Goal: Transaction & Acquisition: Purchase product/service

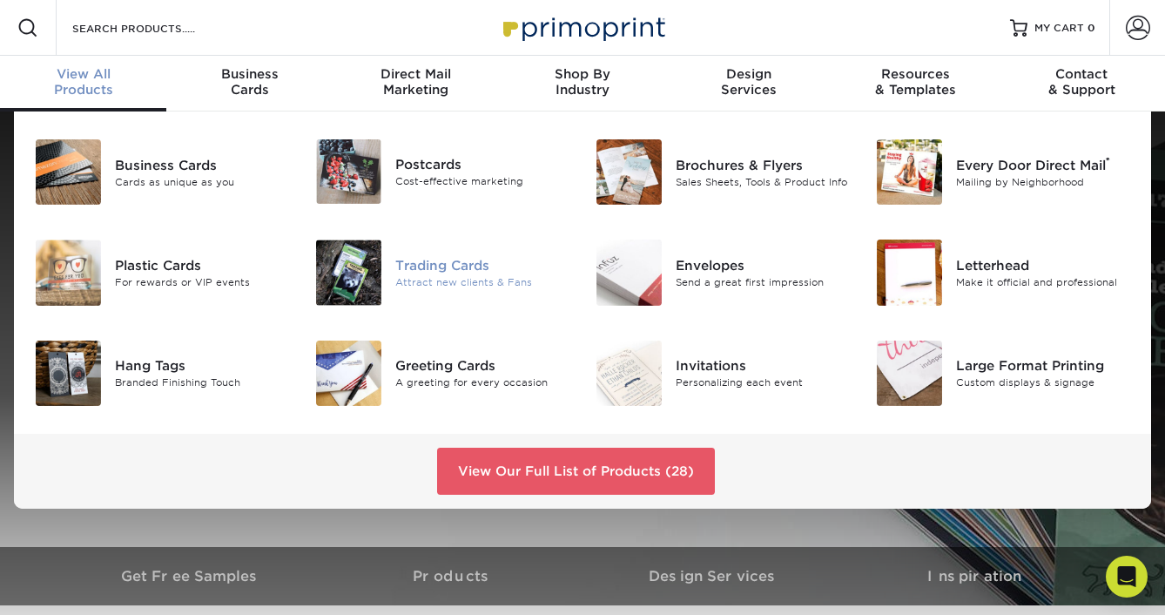
click at [428, 266] on div "Trading Cards" at bounding box center [482, 265] width 174 height 19
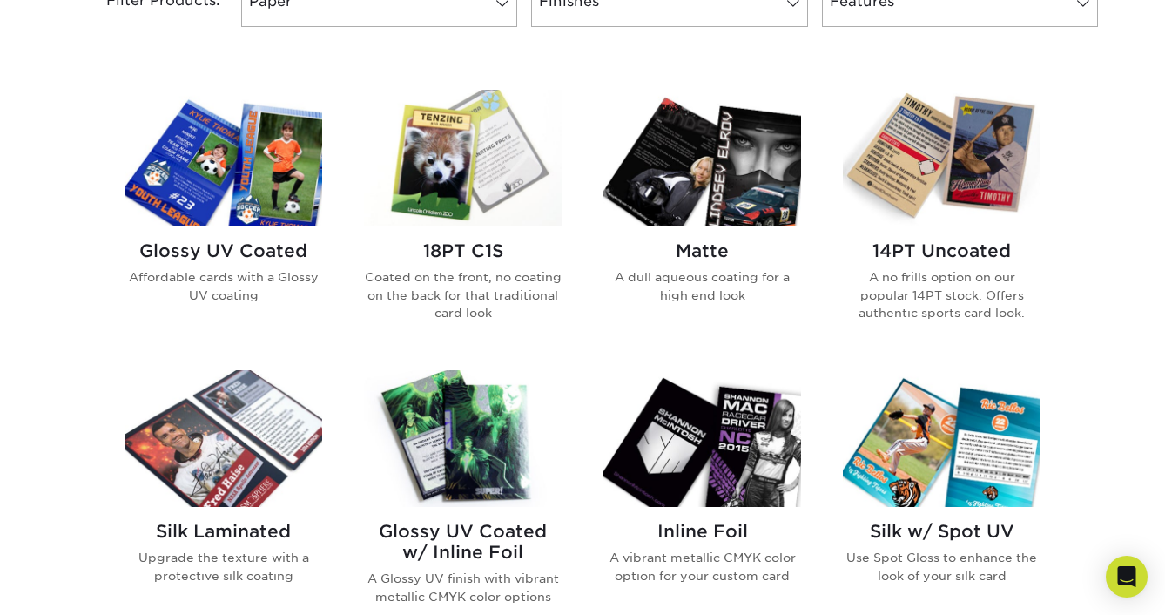
scroll to position [785, 0]
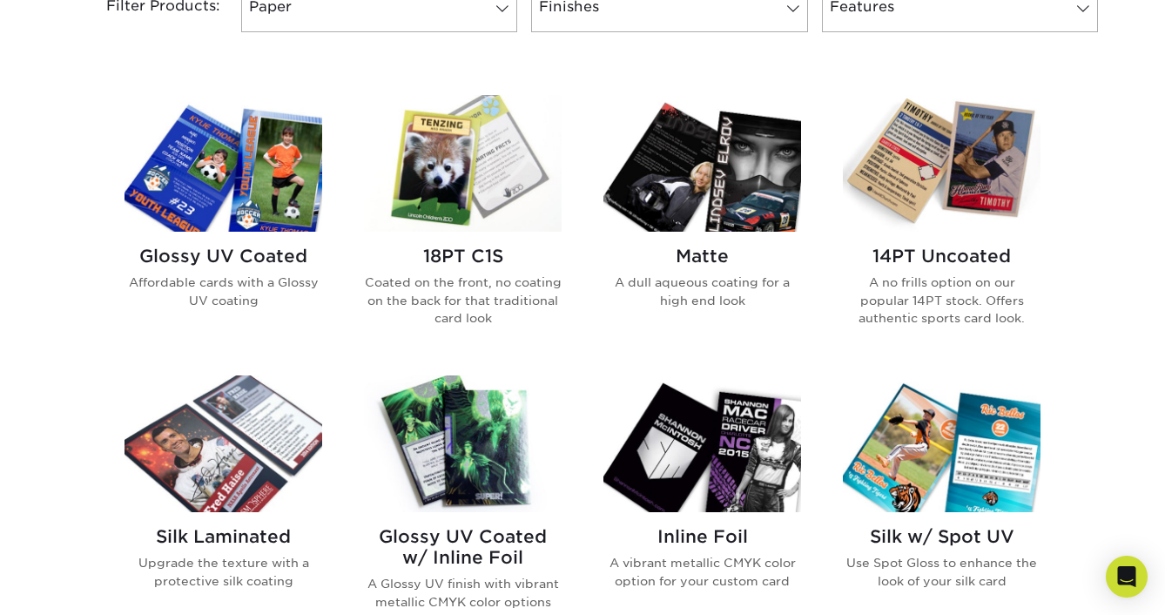
click at [434, 158] on img at bounding box center [463, 163] width 198 height 137
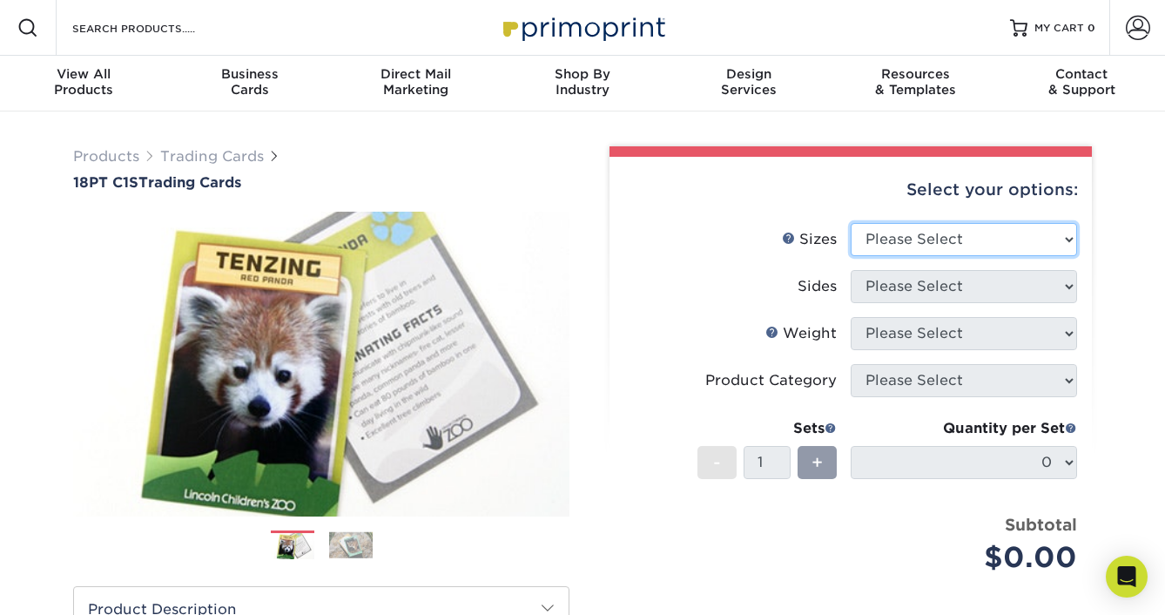
click at [941, 231] on select "Please Select 2.5" x 3.5"" at bounding box center [964, 239] width 226 height 33
select select "2.50x3.50"
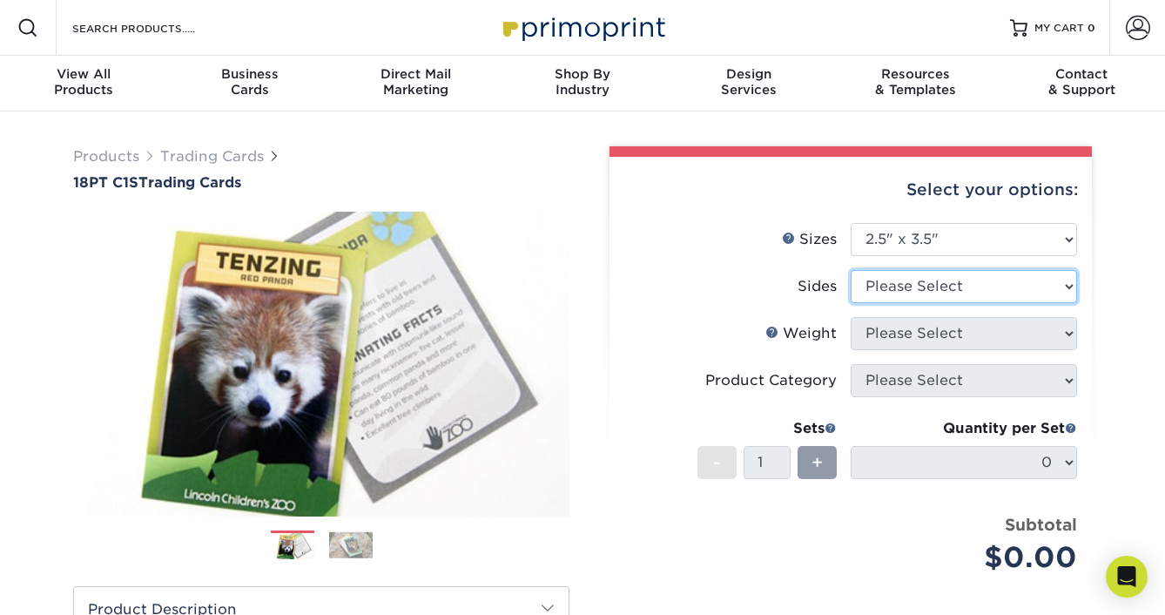
click at [914, 291] on select "Please Select Print Both Sides Print Front Only" at bounding box center [964, 286] width 226 height 33
select select "13abbda7-1d64-4f25-8bb2-c179b224825d"
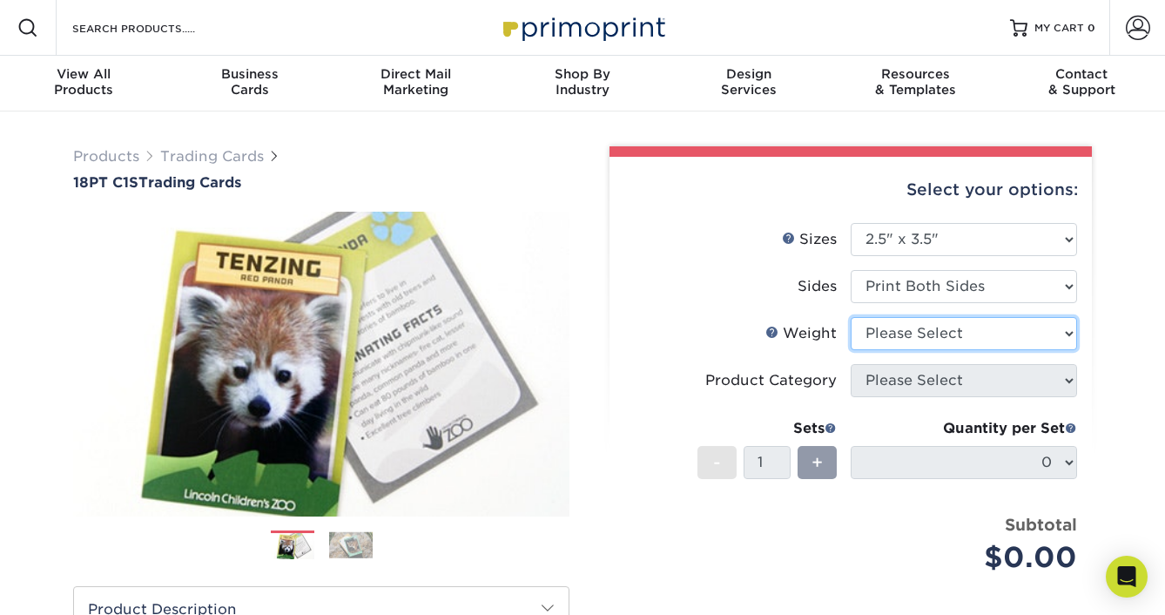
click at [912, 333] on select "Please Select 18PT C1S" at bounding box center [964, 333] width 226 height 33
select select "18PTC1S"
